Goal: Information Seeking & Learning: Find specific fact

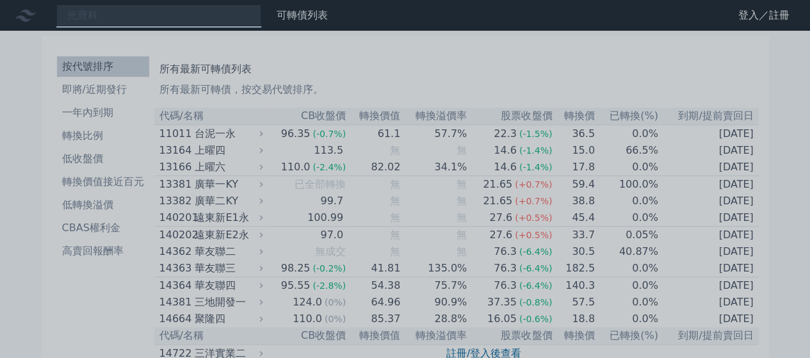
click at [103, 24] on div at bounding box center [405, 179] width 810 height 358
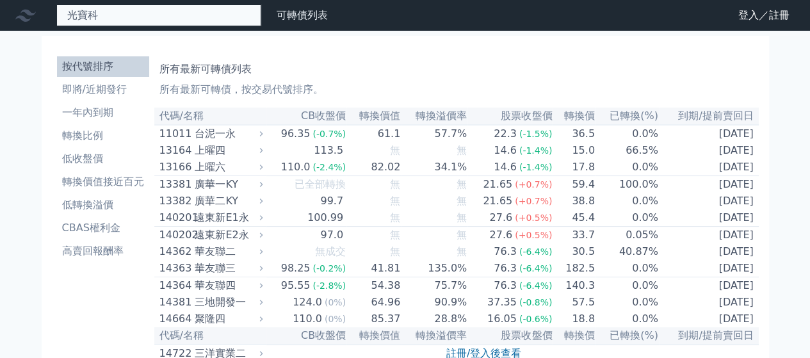
click at [108, 18] on div "光寶科" at bounding box center [158, 15] width 205 height 22
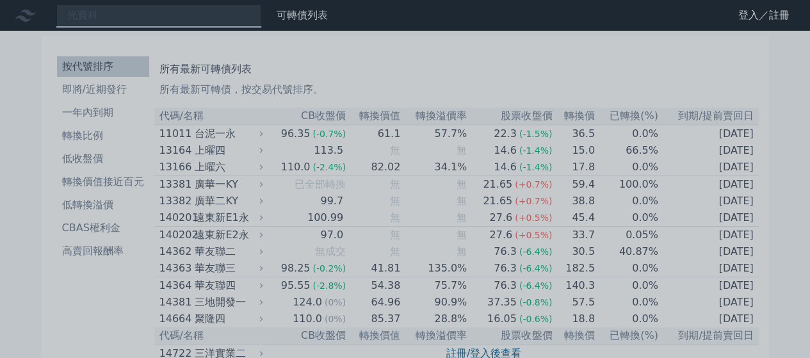
click at [140, 20] on div at bounding box center [405, 179] width 810 height 358
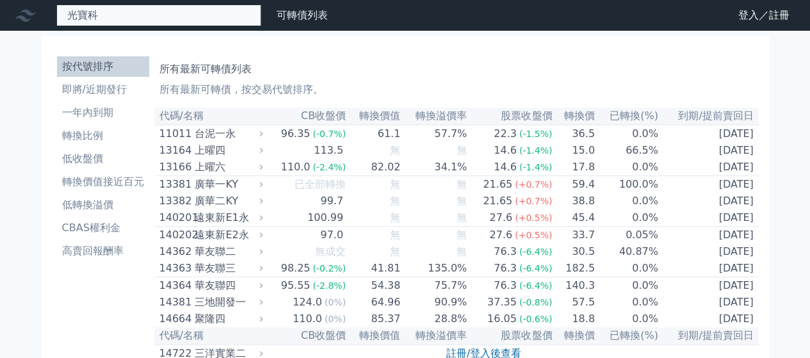
click at [108, 16] on div "光寶科" at bounding box center [158, 15] width 205 height 22
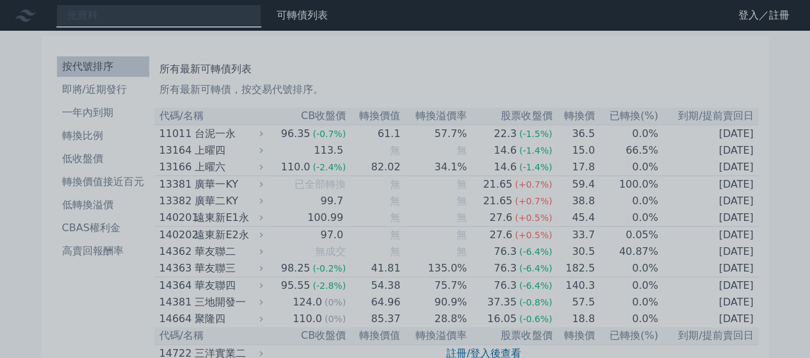
click at [108, 16] on div at bounding box center [405, 179] width 810 height 358
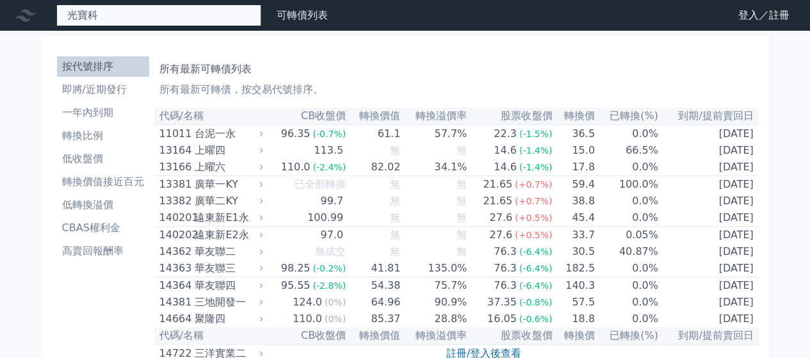
click at [108, 16] on div "光寶科" at bounding box center [158, 15] width 205 height 22
type input "ㄑ"
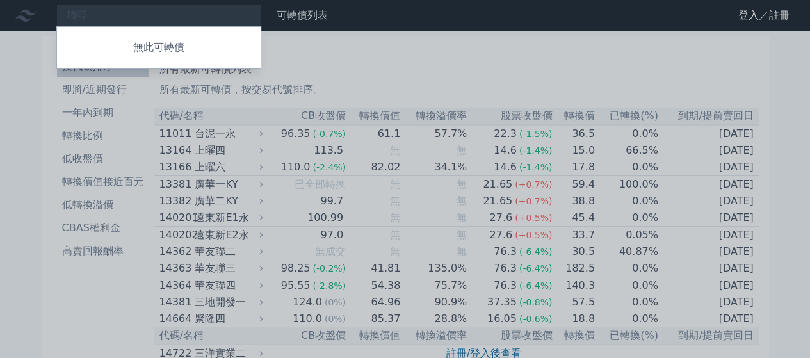
click at [108, 16] on div at bounding box center [405, 179] width 810 height 358
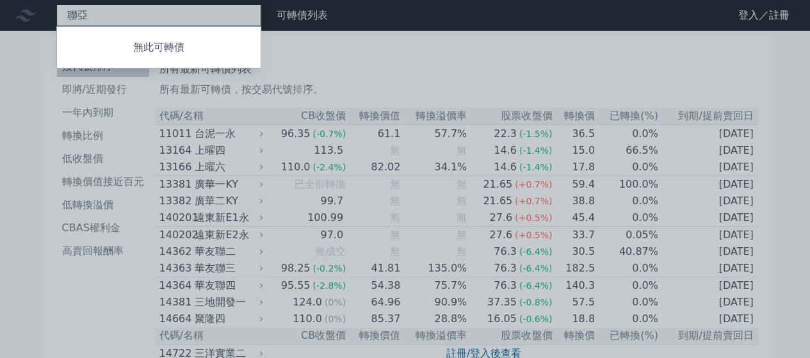
click at [92, 12] on div "聯亞 無此可轉債" at bounding box center [158, 15] width 205 height 22
type input "聯"
type input "光"
type input "志"
